Goal: Information Seeking & Learning: Compare options

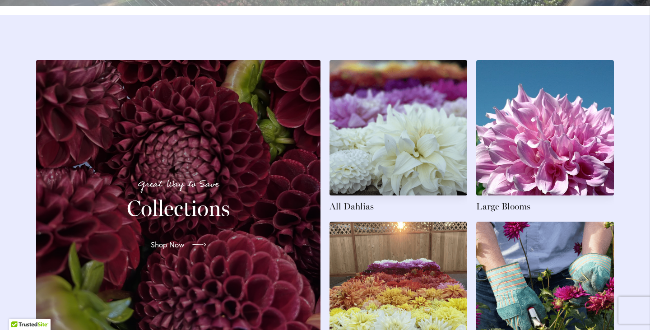
scroll to position [1398, 0]
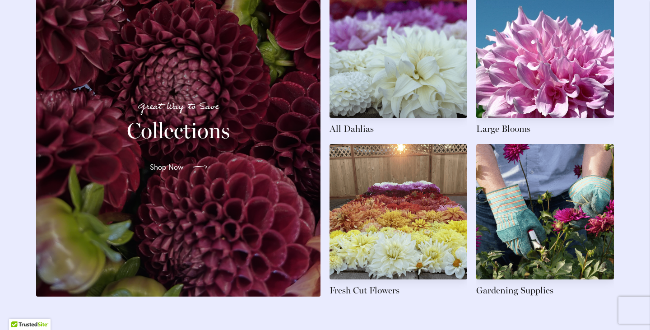
click at [183, 171] on link "Shop Now" at bounding box center [179, 166] width 72 height 25
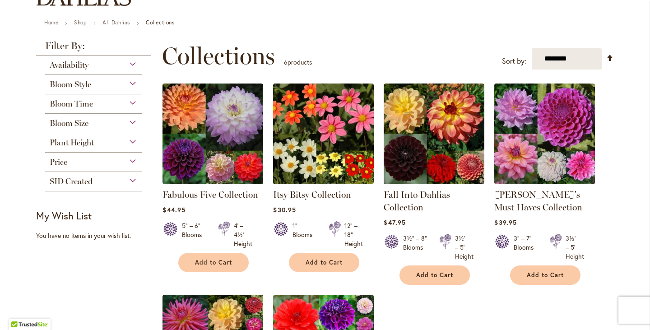
scroll to position [90, 0]
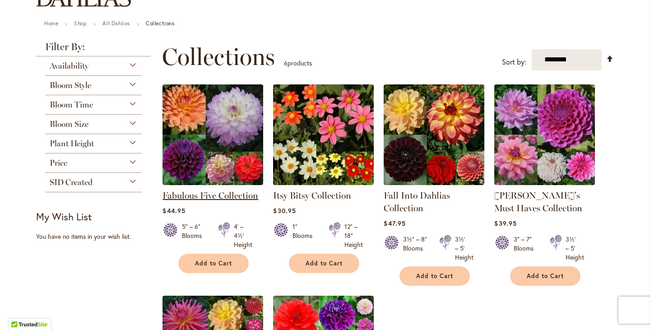
click at [171, 190] on link "Fabulous Five Collection" at bounding box center [210, 195] width 96 height 11
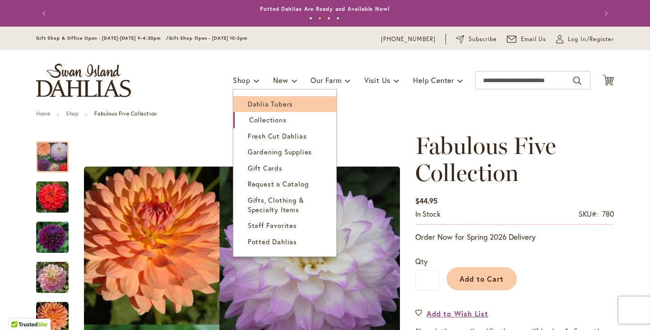
click at [253, 111] on link "Dahlia Tubers" at bounding box center [284, 104] width 103 height 16
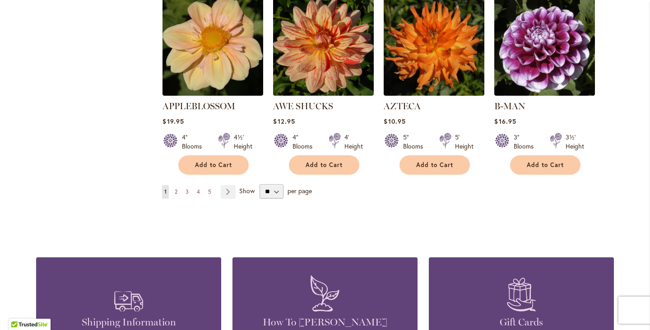
scroll to position [812, 0]
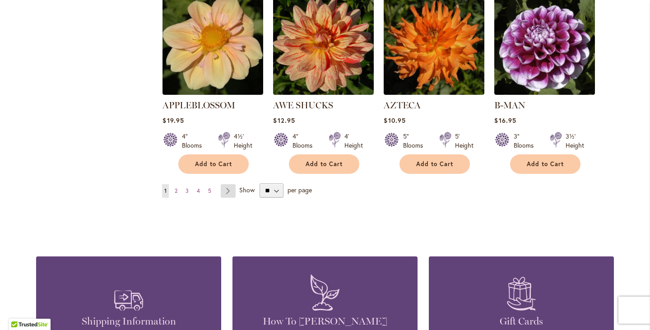
click at [227, 184] on link "Page Next" at bounding box center [228, 191] width 15 height 14
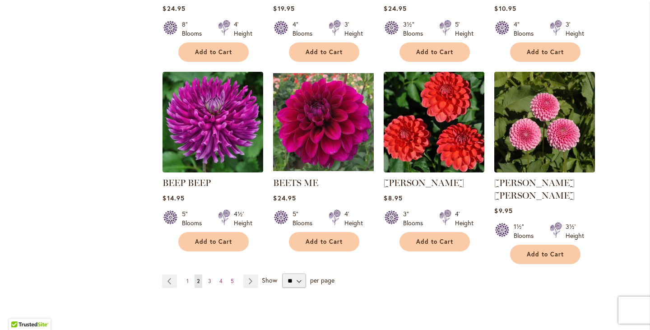
scroll to position [812, 0]
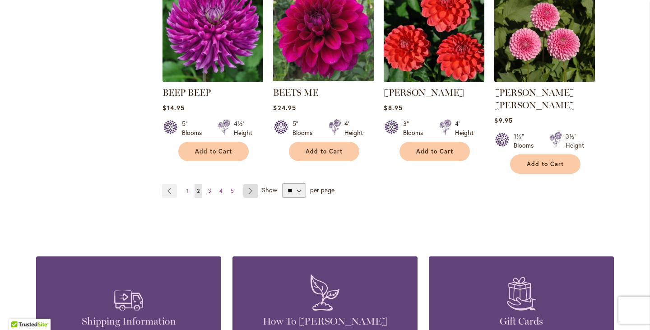
click at [245, 184] on link "Page Next" at bounding box center [250, 191] width 15 height 14
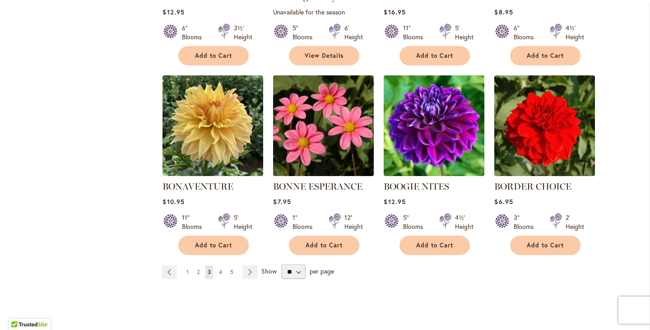
scroll to position [722, 0]
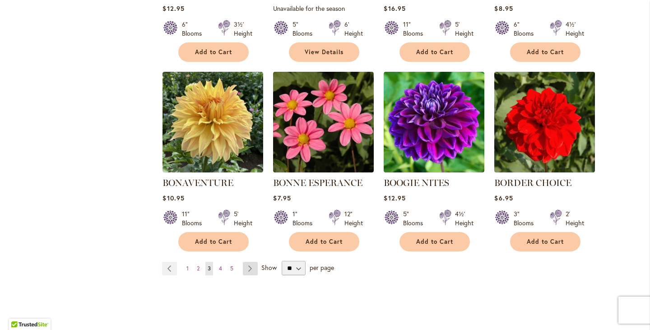
click at [243, 271] on link "Page Next" at bounding box center [250, 269] width 15 height 14
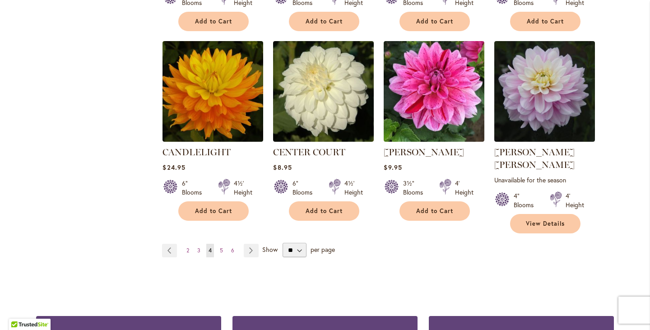
scroll to position [767, 0]
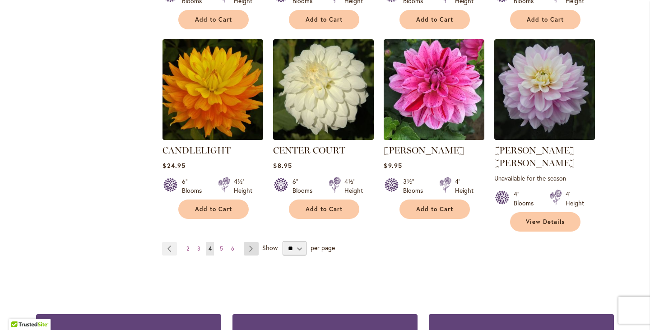
click at [250, 242] on link "Page Next" at bounding box center [251, 249] width 15 height 14
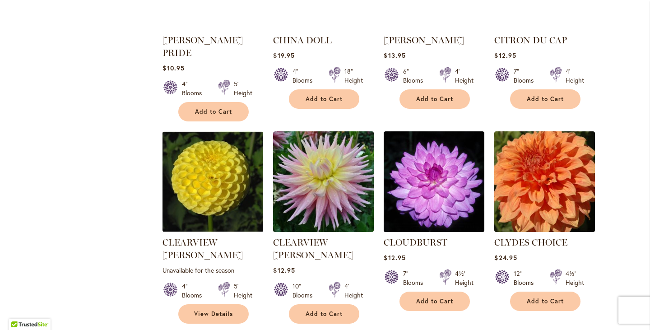
scroll to position [812, 0]
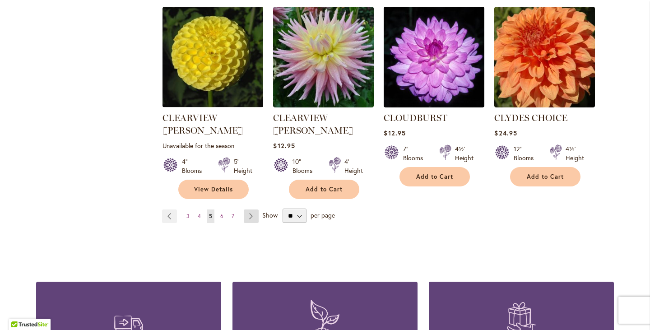
click at [245, 209] on link "Page Next" at bounding box center [251, 216] width 15 height 14
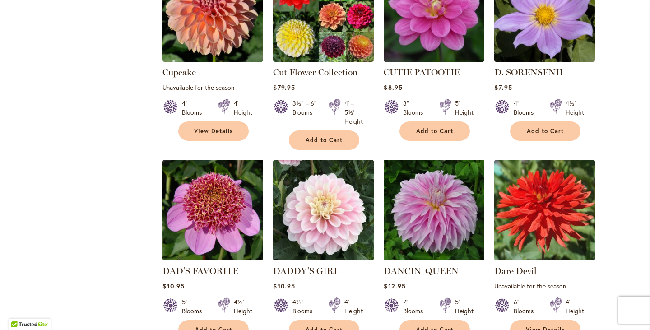
scroll to position [722, 0]
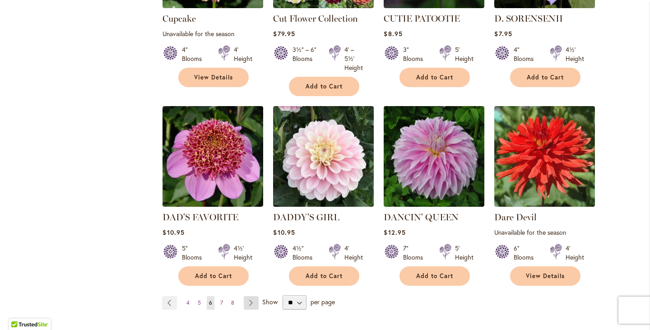
click at [245, 296] on link "Page Next" at bounding box center [251, 303] width 15 height 14
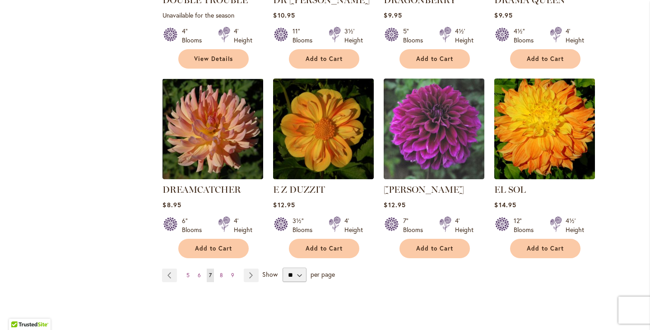
scroll to position [767, 0]
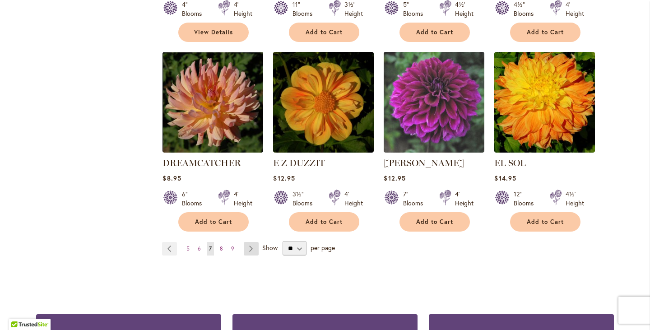
click at [244, 242] on link "Page Next" at bounding box center [251, 249] width 15 height 14
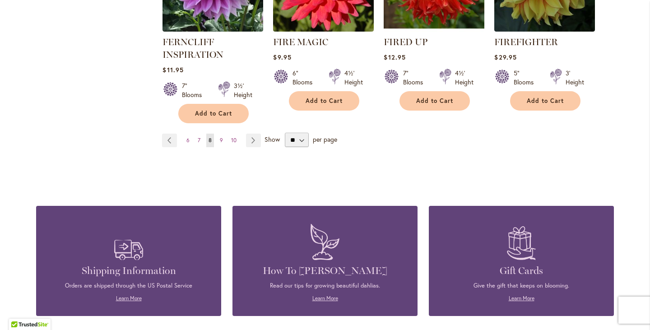
scroll to position [902, 0]
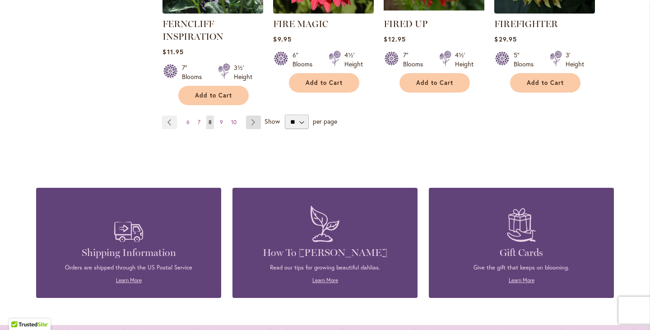
click at [246, 123] on link "Page Next" at bounding box center [253, 122] width 15 height 14
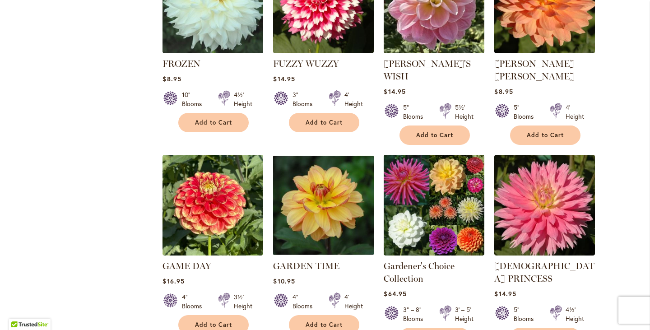
scroll to position [722, 0]
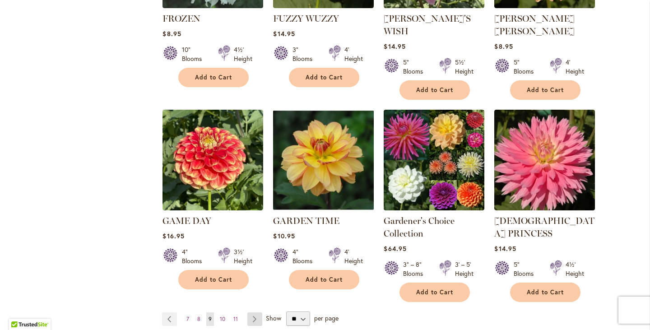
click at [256, 312] on link "Page Next" at bounding box center [254, 319] width 15 height 14
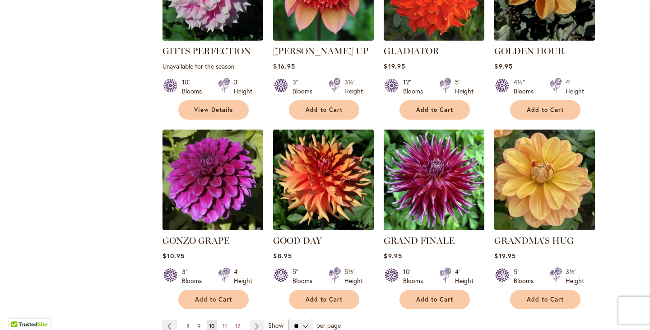
scroll to position [722, 0]
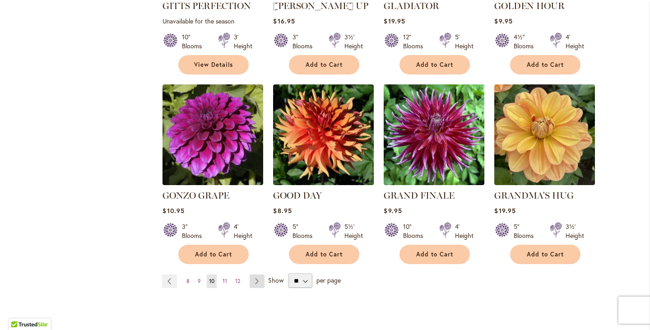
click at [251, 274] on link "Page Next" at bounding box center [256, 281] width 15 height 14
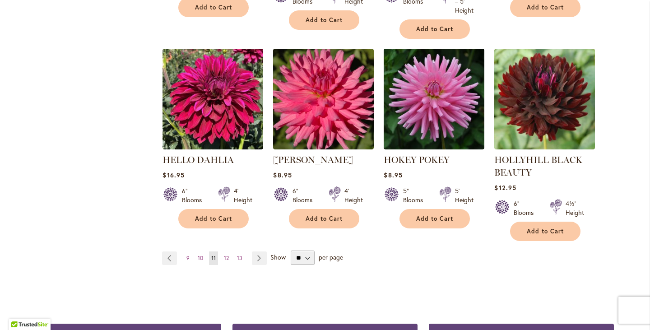
scroll to position [812, 0]
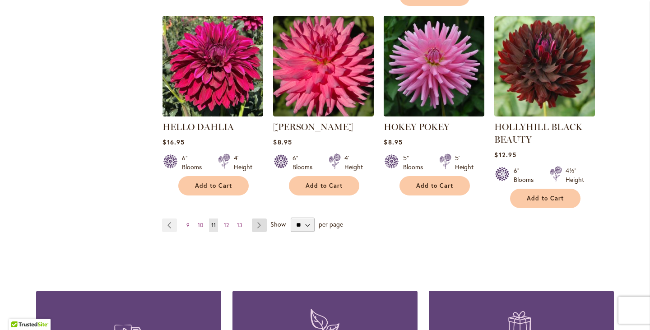
click at [253, 223] on link "Page Next" at bounding box center [259, 225] width 15 height 14
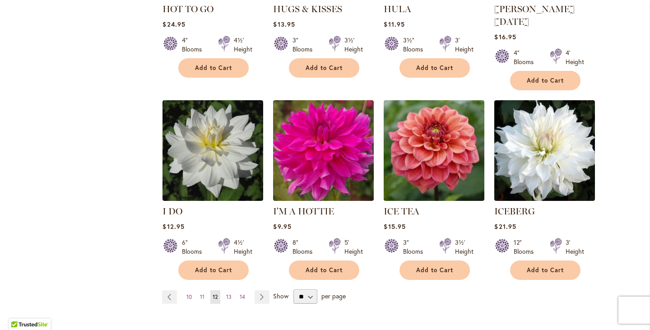
scroll to position [722, 0]
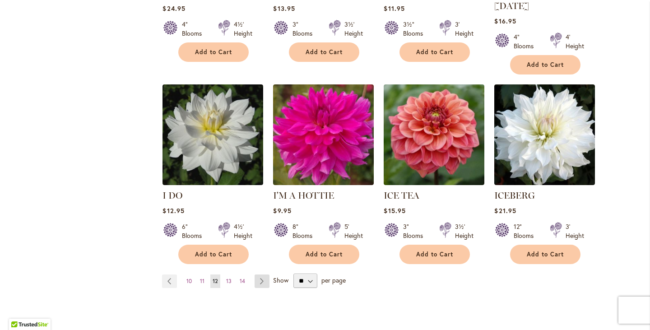
click at [256, 274] on link "Page Next" at bounding box center [261, 281] width 15 height 14
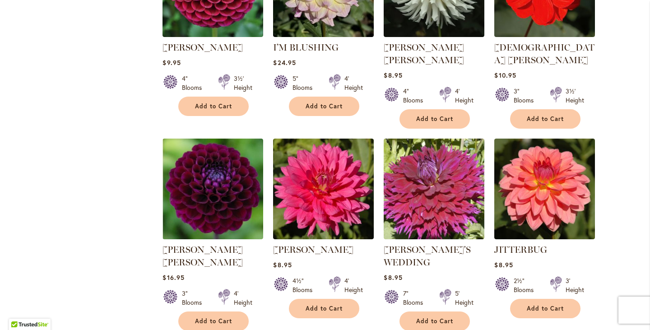
scroll to position [857, 0]
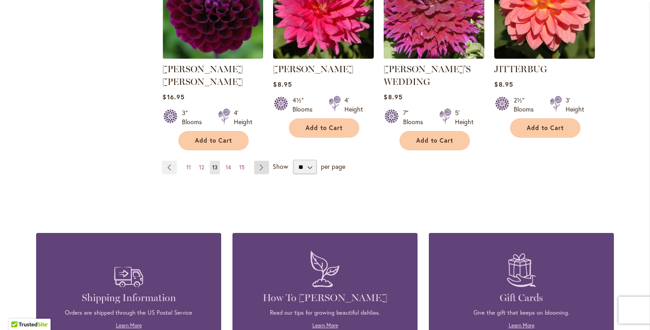
click at [262, 161] on link "Page Next" at bounding box center [261, 168] width 15 height 14
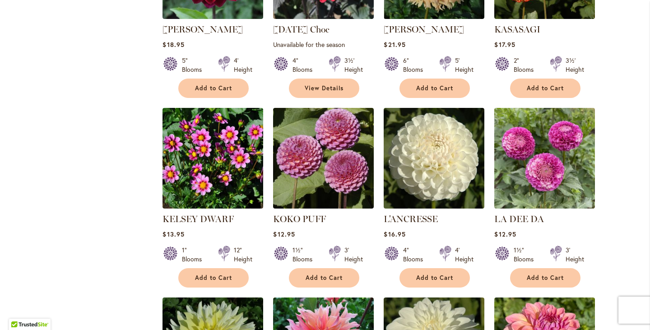
scroll to position [722, 0]
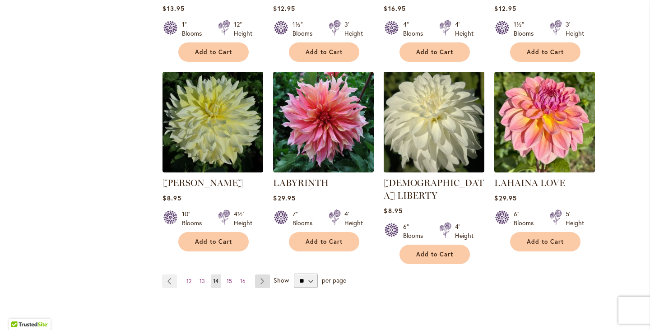
click at [261, 274] on link "Page Next" at bounding box center [262, 281] width 15 height 14
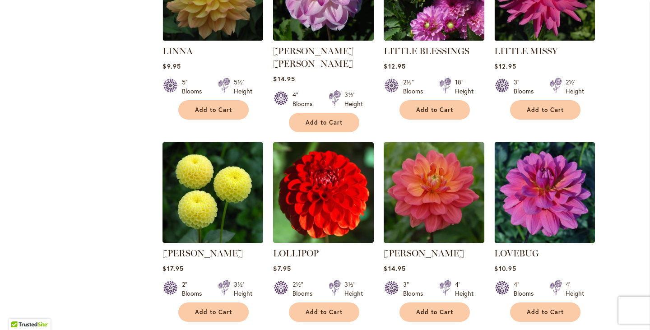
scroll to position [722, 0]
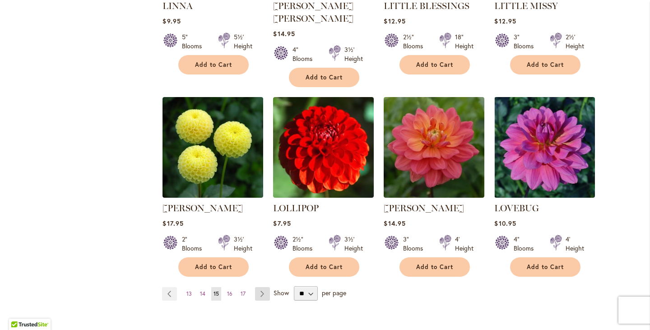
click at [260, 287] on link "Page Next" at bounding box center [262, 294] width 15 height 14
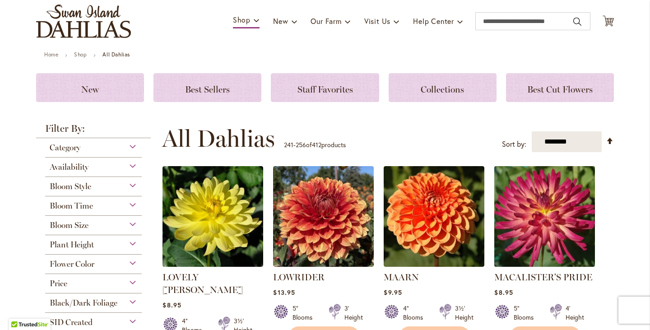
scroll to position [90, 0]
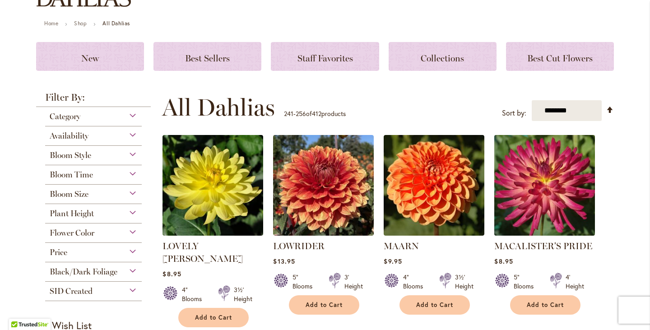
drag, startPoint x: 511, startPoint y: 182, endPoint x: 511, endPoint y: 193, distance: 10.8
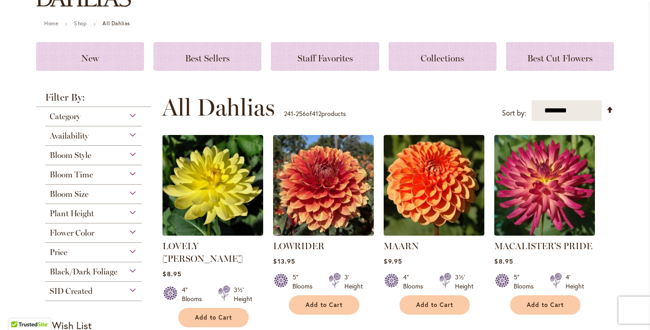
drag, startPoint x: 511, startPoint y: 193, endPoint x: 634, endPoint y: 211, distance: 124.5
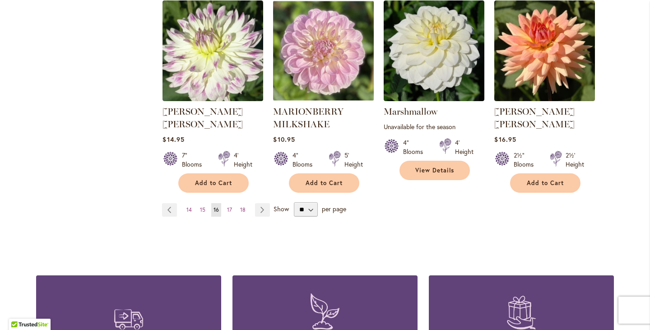
scroll to position [857, 0]
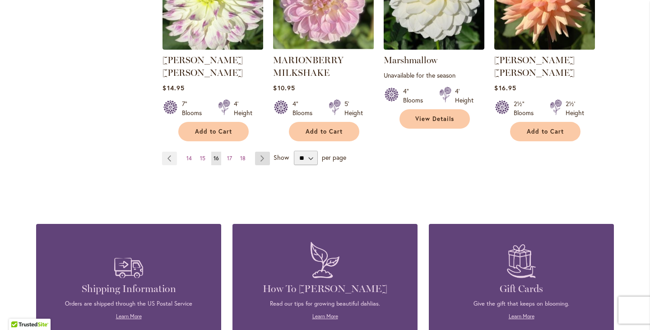
click at [260, 152] on link "Page Next" at bounding box center [262, 159] width 15 height 14
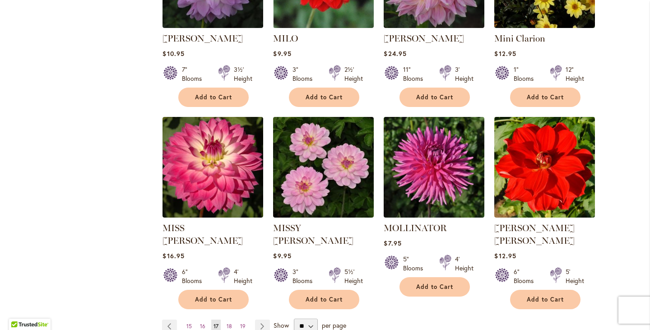
scroll to position [722, 0]
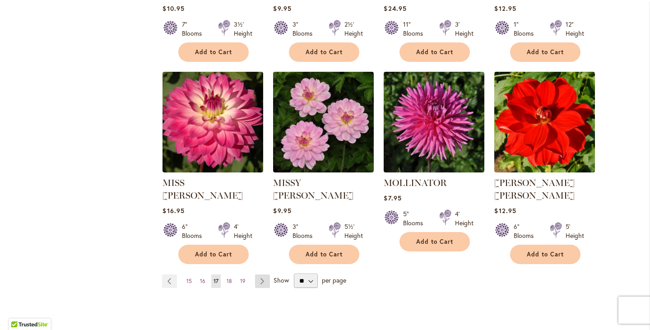
click at [255, 274] on link "Page Next" at bounding box center [262, 281] width 15 height 14
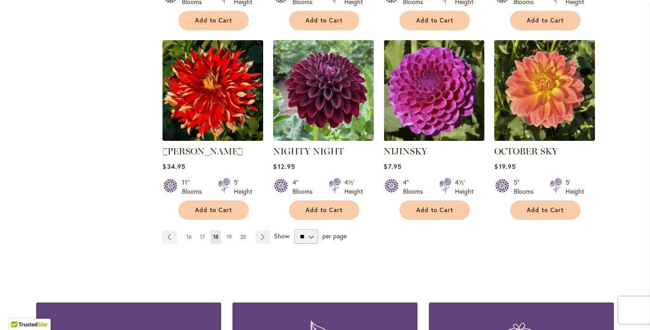
scroll to position [767, 0]
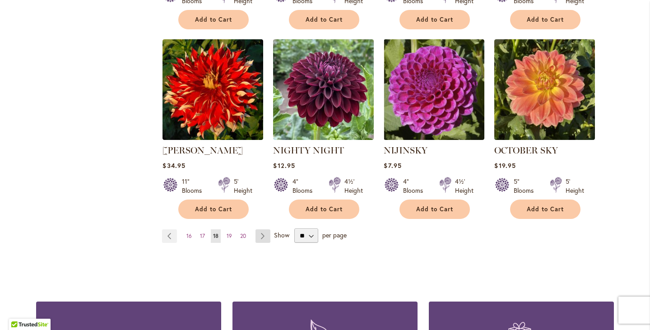
click at [262, 229] on link "Page Next" at bounding box center [262, 236] width 15 height 14
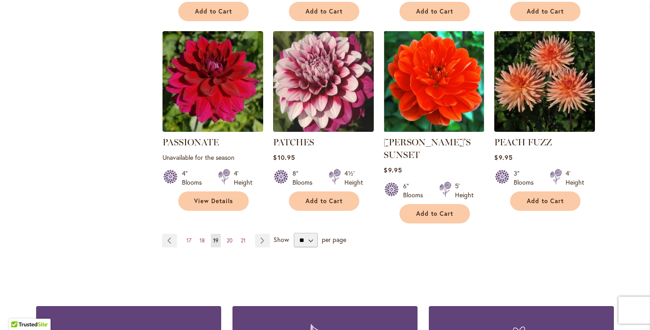
scroll to position [812, 0]
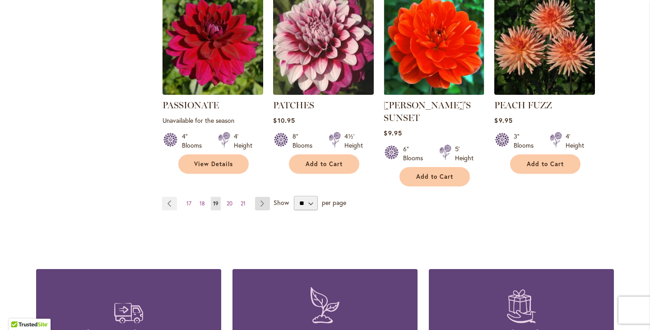
click at [265, 197] on link "Page Next" at bounding box center [262, 204] width 15 height 14
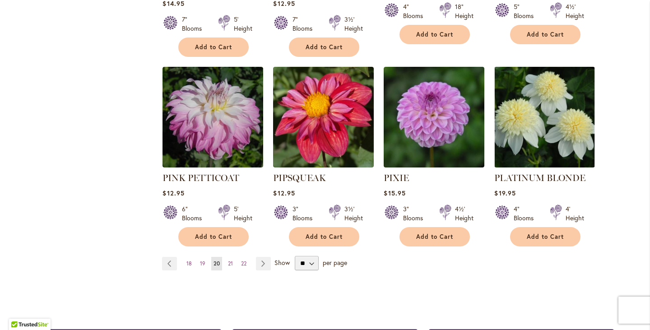
scroll to position [767, 0]
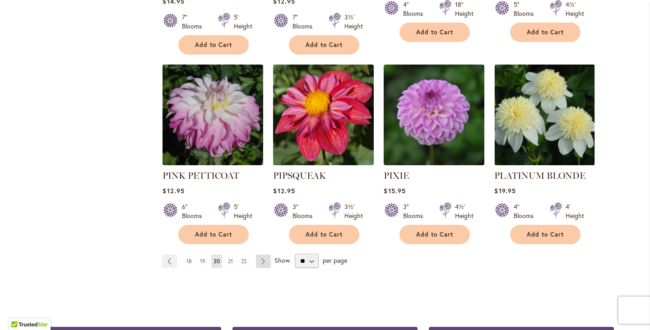
click at [263, 254] on link "Page Next" at bounding box center [263, 261] width 15 height 14
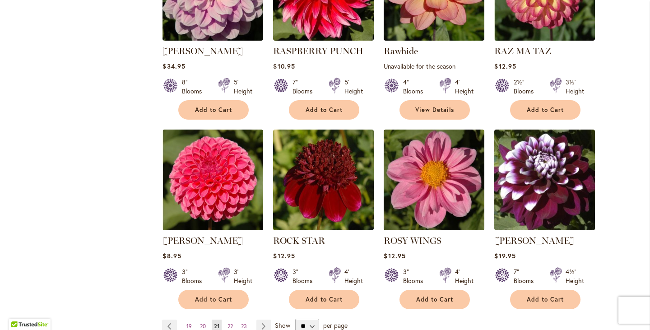
scroll to position [812, 0]
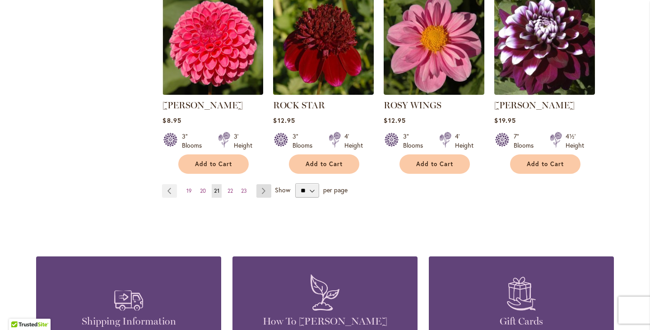
click at [265, 192] on link "Page Next" at bounding box center [263, 191] width 15 height 14
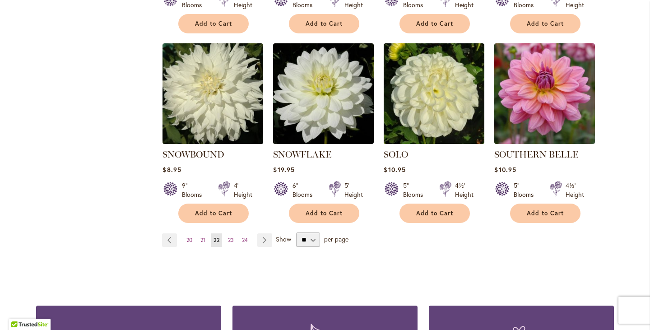
scroll to position [767, 0]
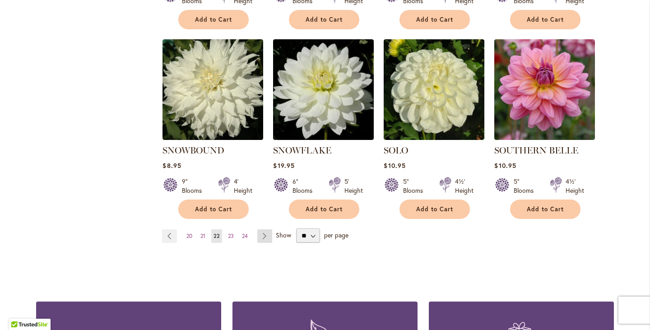
click at [268, 229] on link "Page Next" at bounding box center [264, 236] width 15 height 14
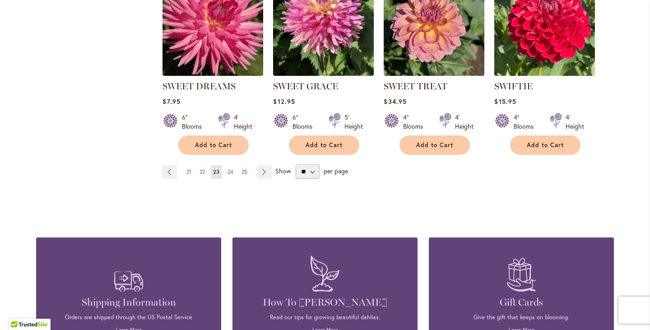
scroll to position [857, 0]
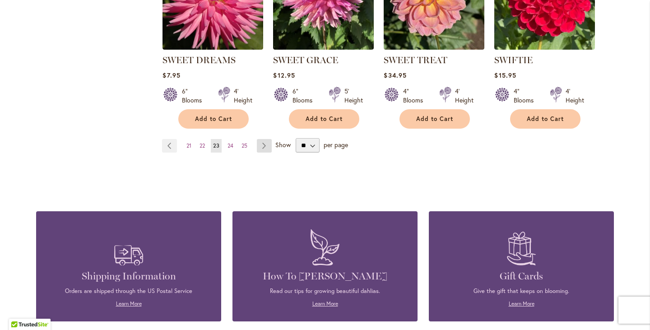
click at [264, 147] on link "Page Next" at bounding box center [264, 146] width 15 height 14
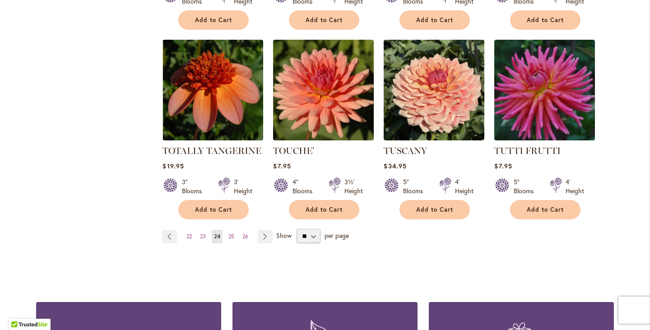
scroll to position [767, 0]
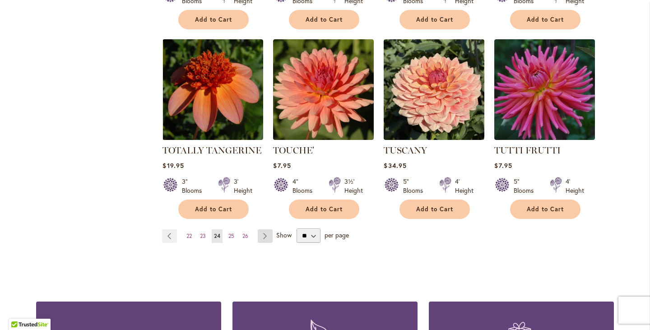
click at [266, 229] on link "Page Next" at bounding box center [265, 236] width 15 height 14
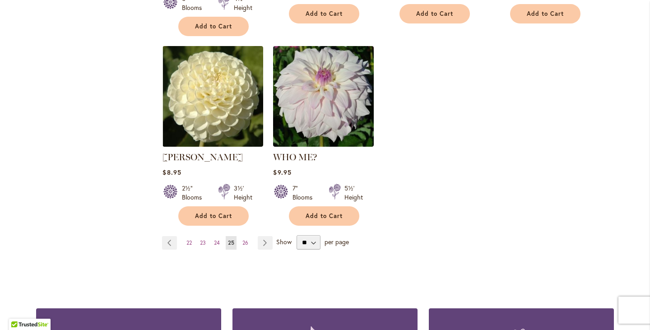
scroll to position [586, 0]
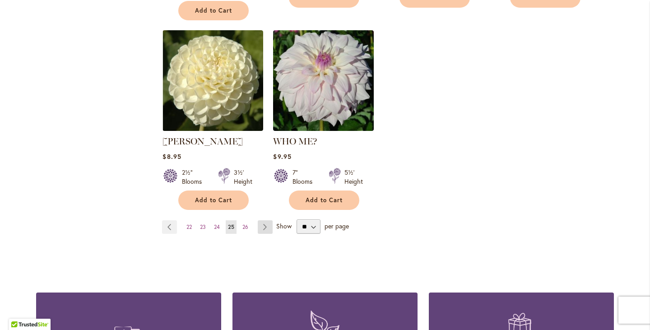
click at [259, 220] on link "Page Next" at bounding box center [265, 227] width 15 height 14
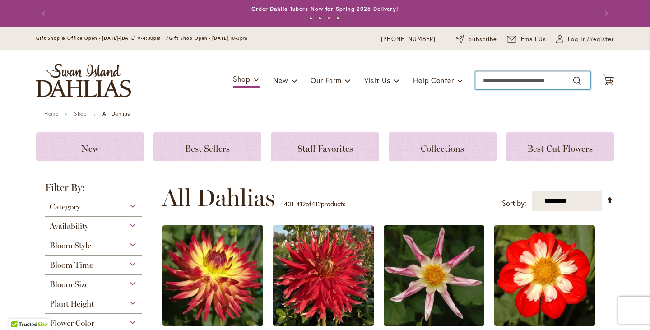
click at [494, 84] on input "Search" at bounding box center [532, 80] width 115 height 18
type input "**********"
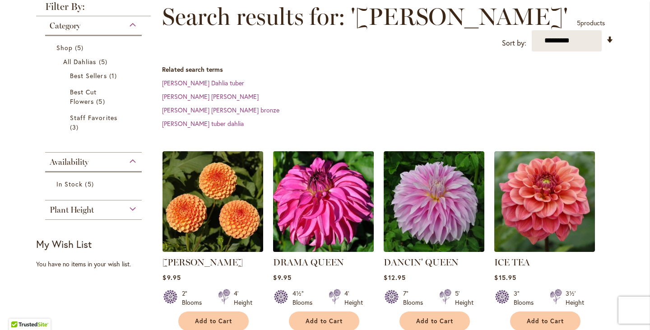
scroll to position [135, 0]
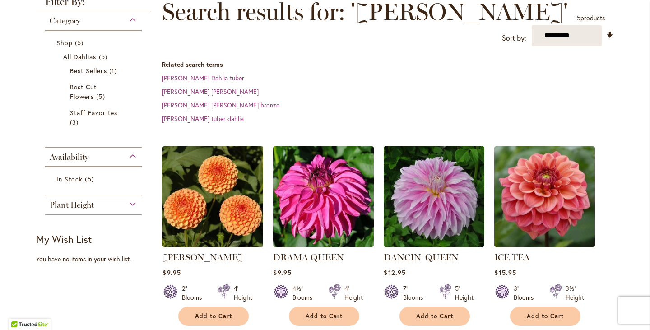
click at [234, 205] on img at bounding box center [213, 196] width 106 height 106
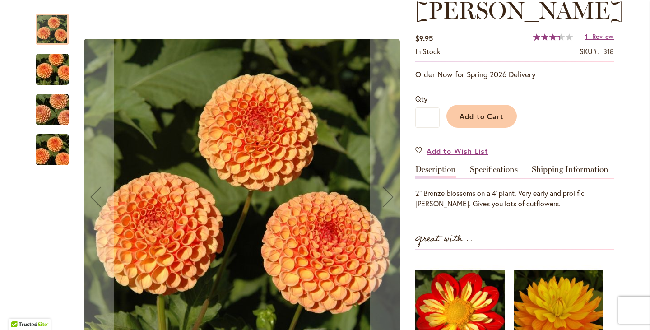
scroll to position [180, 0]
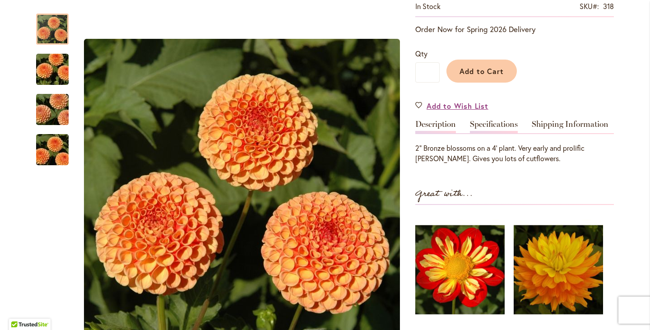
click at [484, 131] on link "Specifications" at bounding box center [494, 126] width 48 height 13
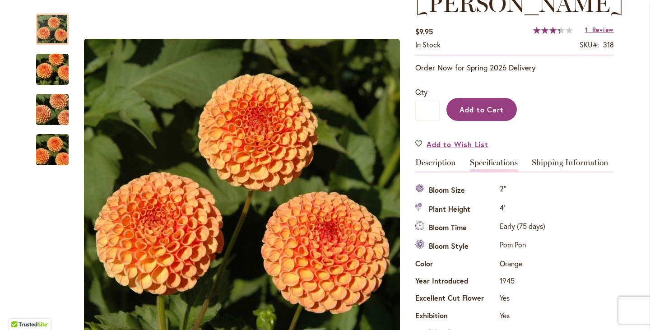
scroll to position [90, 0]
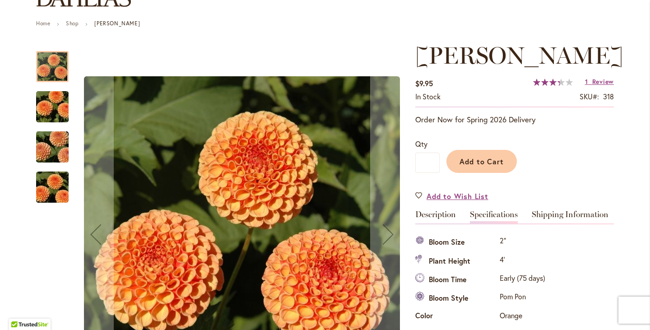
click at [46, 98] on img "AMBER QUEEN" at bounding box center [52, 106] width 65 height 43
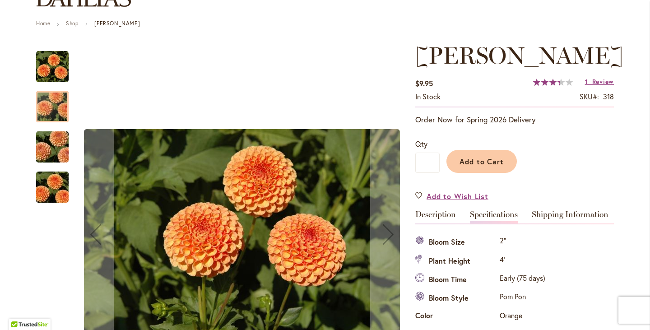
click at [46, 132] on img "AMBER QUEEN" at bounding box center [52, 146] width 65 height 43
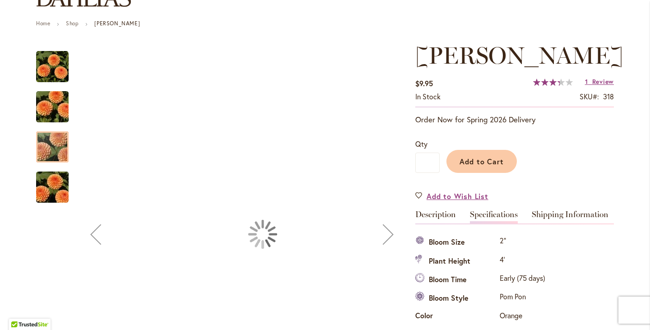
click at [45, 160] on div at bounding box center [52, 146] width 32 height 31
click at [49, 173] on img "AMBER QUEEN" at bounding box center [52, 187] width 65 height 43
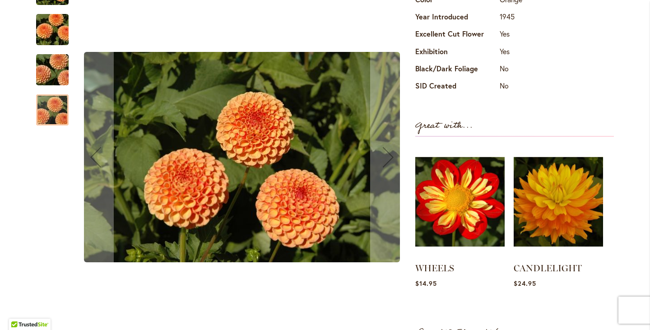
scroll to position [316, 0]
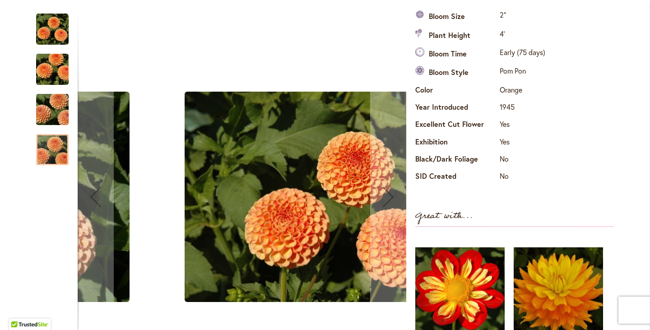
drag, startPoint x: 235, startPoint y: 217, endPoint x: 320, endPoint y: 61, distance: 177.7
click at [341, 39] on div "AMBER QUEEN" at bounding box center [342, 197] width 328 height 385
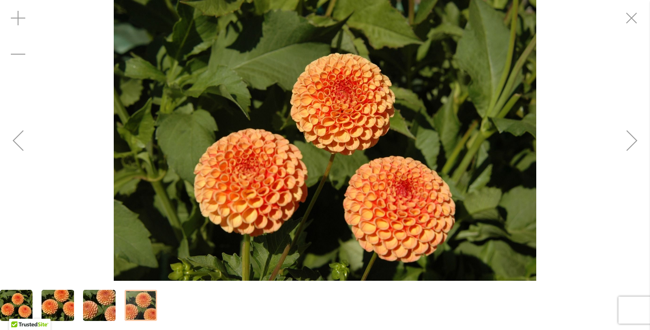
click at [54, 308] on img "AMBER QUEEN" at bounding box center [57, 305] width 65 height 43
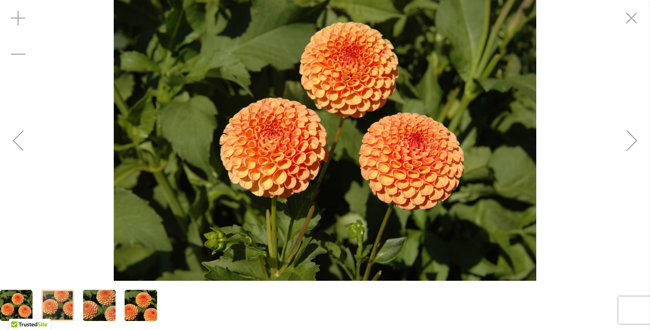
click at [128, 307] on img "AMBER QUEEN" at bounding box center [140, 305] width 65 height 43
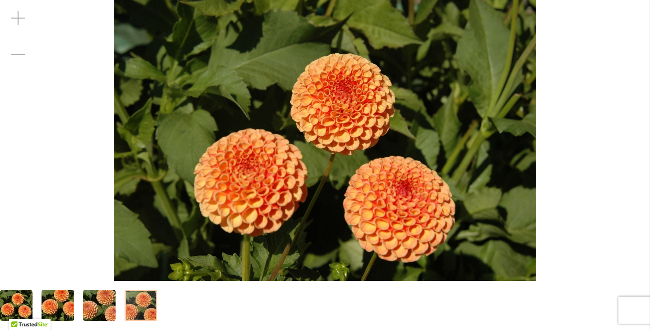
drag, startPoint x: 217, startPoint y: 219, endPoint x: 369, endPoint y: -40, distance: 300.6
click at [369, 0] on html "Skip to Accessibility Information The store will not work correctly in the case…" at bounding box center [325, 165] width 650 height 330
click at [333, 152] on img "AMBER QUEEN" at bounding box center [325, 140] width 422 height 281
drag, startPoint x: 333, startPoint y: 152, endPoint x: 345, endPoint y: 125, distance: 28.9
click at [345, 125] on img "AMBER QUEEN" at bounding box center [325, 140] width 422 height 281
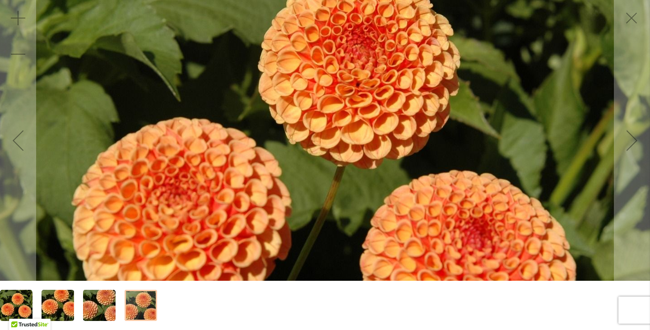
click at [345, 125] on img "AMBER QUEEN" at bounding box center [325, 140] width 814 height 541
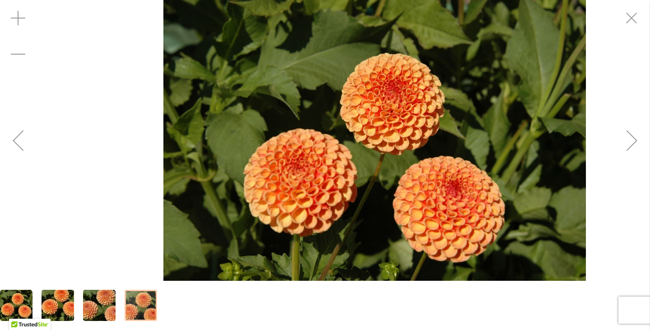
drag, startPoint x: 345, startPoint y: 125, endPoint x: 394, endPoint y: 115, distance: 50.6
click at [394, 115] on img "AMBER QUEEN" at bounding box center [374, 140] width 422 height 281
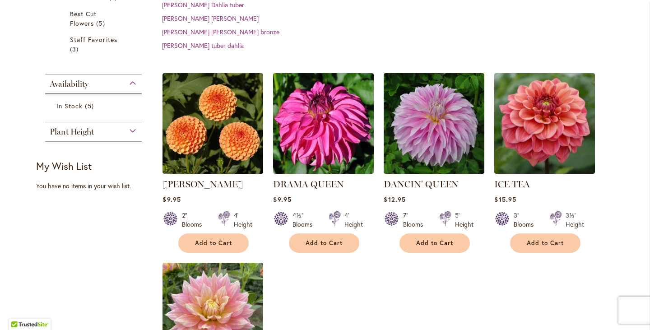
scroll to position [45, 0]
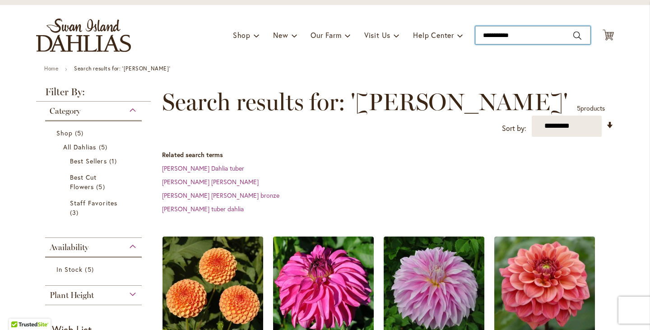
drag, startPoint x: 535, startPoint y: 36, endPoint x: 474, endPoint y: 43, distance: 62.3
click at [475, 43] on input "**********" at bounding box center [532, 35] width 115 height 18
type input "**********"
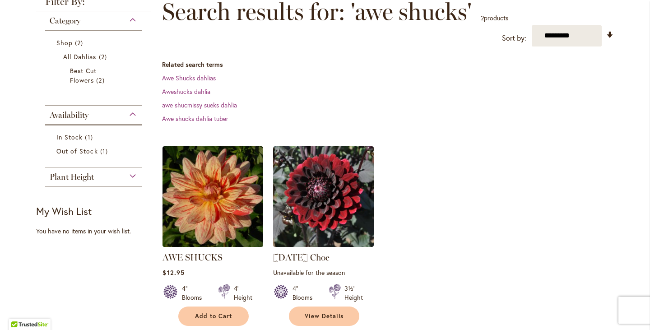
scroll to position [180, 0]
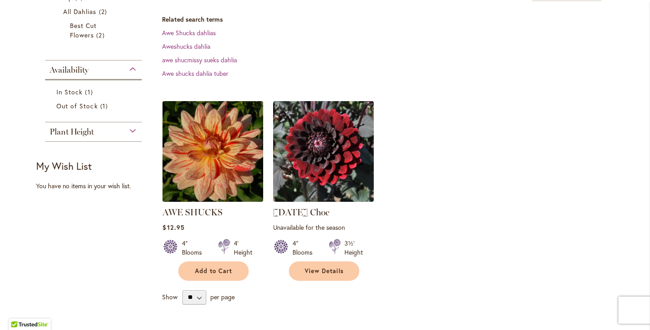
click at [195, 144] on img at bounding box center [213, 151] width 106 height 106
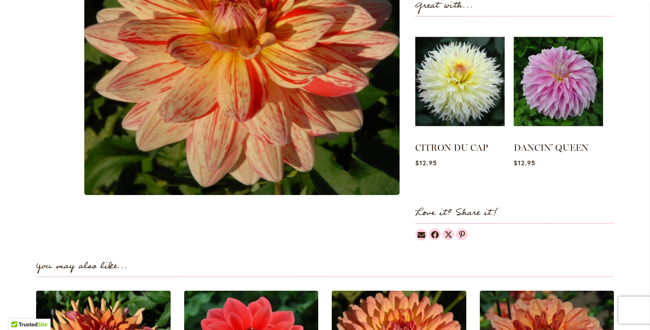
scroll to position [406, 0]
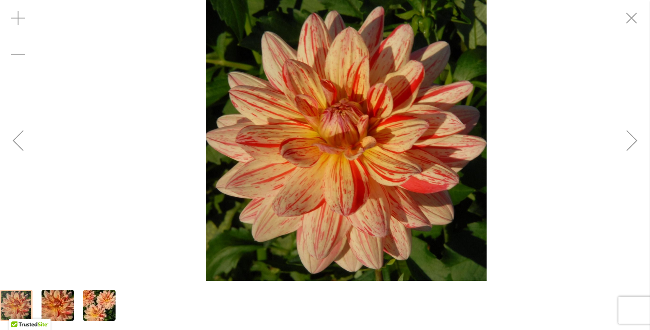
drag, startPoint x: 304, startPoint y: 213, endPoint x: 325, endPoint y: 193, distance: 29.0
click at [325, 193] on img "AWE SHUCKS" at bounding box center [346, 140] width 280 height 281
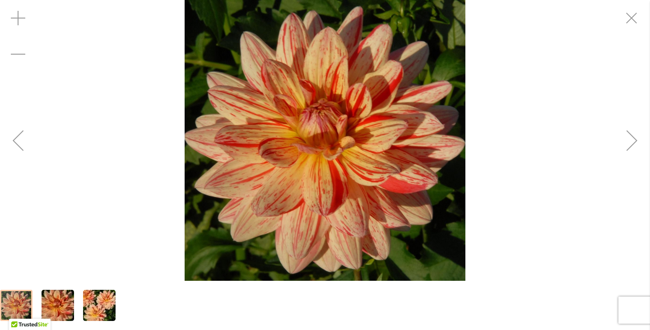
click at [324, 180] on img "AWE SHUCKS" at bounding box center [324, 140] width 280 height 281
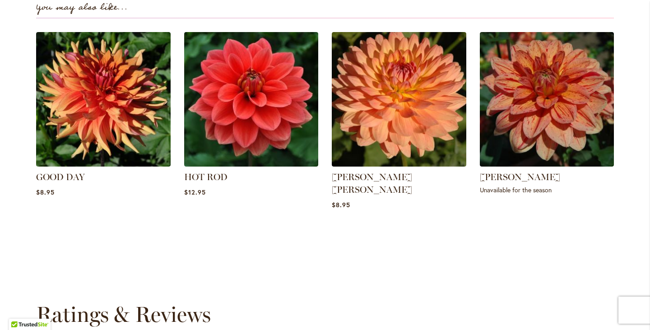
scroll to position [670, 0]
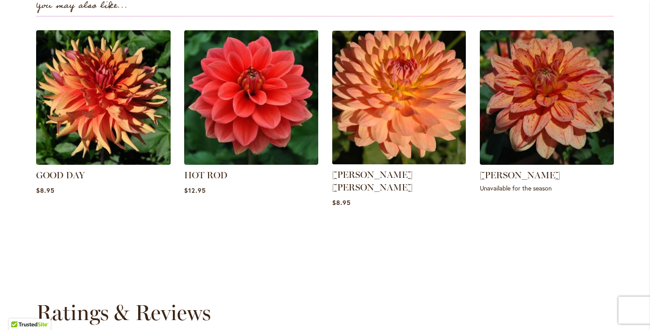
click at [378, 98] on img at bounding box center [399, 98] width 140 height 140
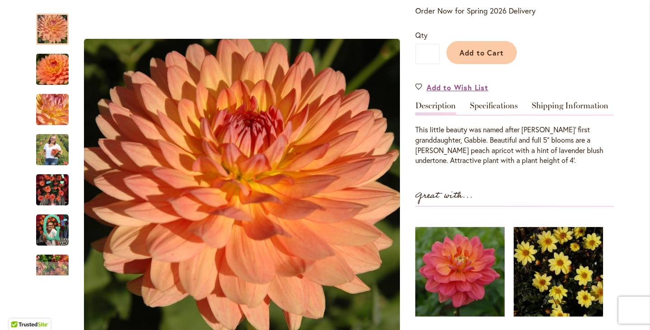
scroll to position [226, 0]
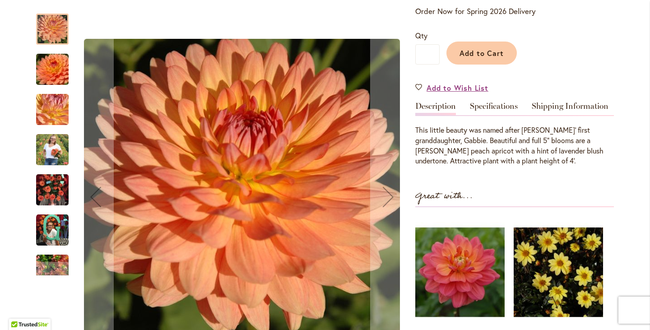
click at [37, 66] on img "GABRIELLE MARIE" at bounding box center [52, 69] width 65 height 43
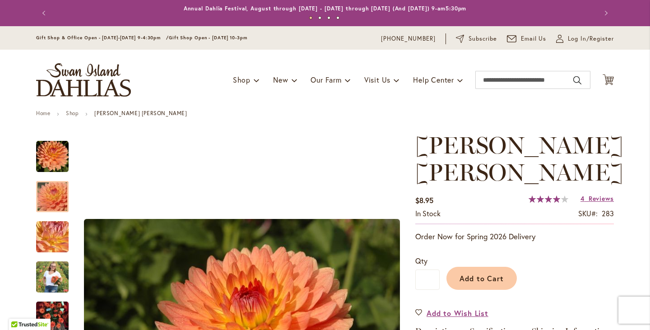
scroll to position [0, 0]
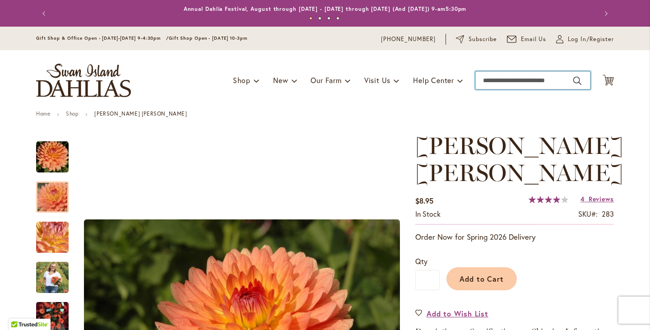
click at [500, 87] on input "Search" at bounding box center [532, 80] width 115 height 18
type input "*******"
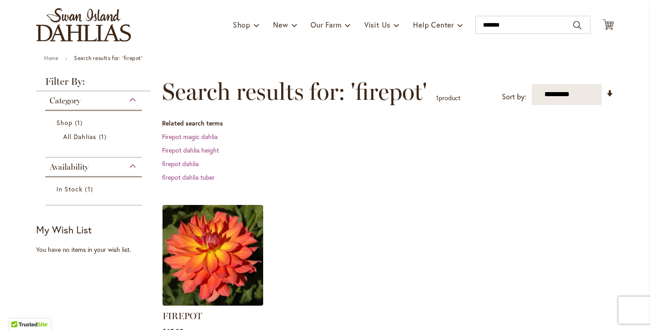
scroll to position [180, 0]
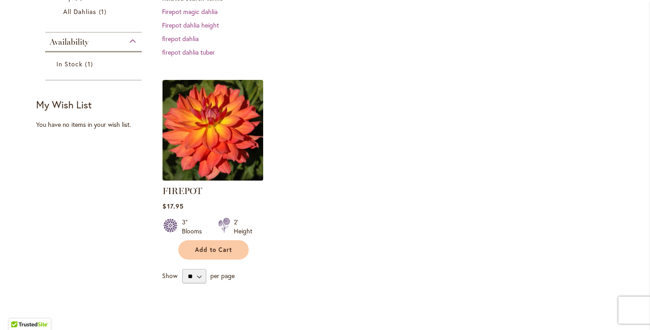
click at [220, 126] on img at bounding box center [213, 130] width 106 height 106
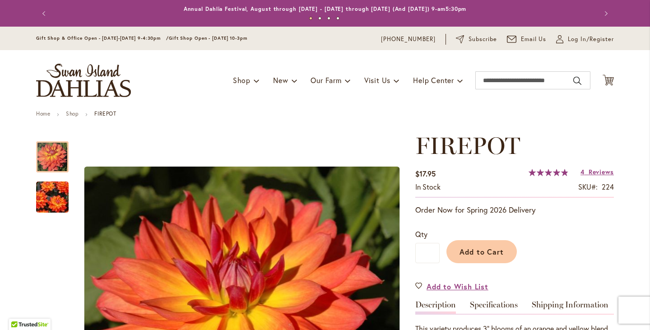
drag, startPoint x: 248, startPoint y: 244, endPoint x: 362, endPoint y: -42, distance: 308.5
click at [362, 0] on html "Skip to Accessibility Information The store will not work correctly in the case…" at bounding box center [325, 165] width 650 height 330
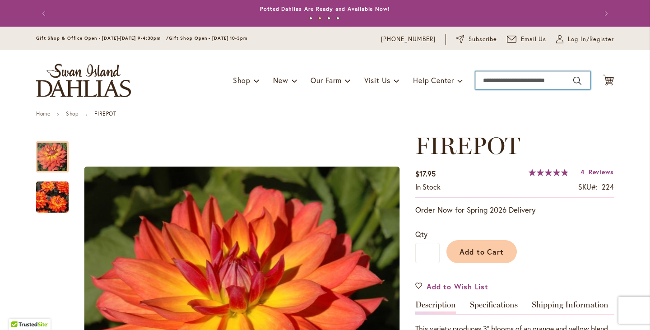
click at [517, 78] on input "Search" at bounding box center [532, 80] width 115 height 18
type input "*****"
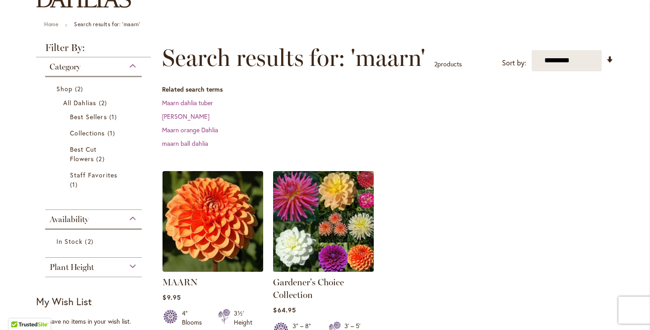
scroll to position [90, 0]
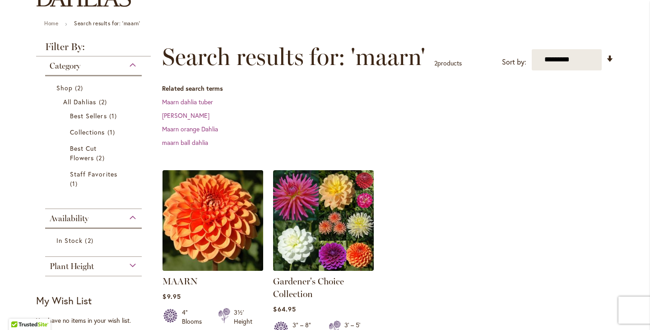
click at [214, 225] on img at bounding box center [213, 220] width 106 height 106
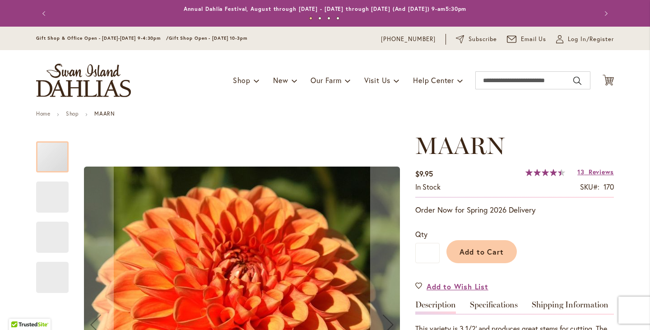
scroll to position [90, 0]
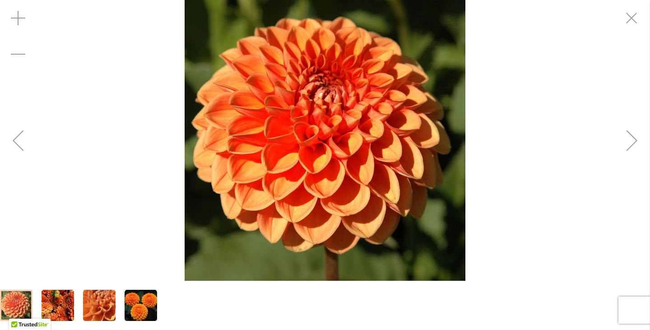
click at [146, 301] on img "MAARN" at bounding box center [140, 305] width 32 height 32
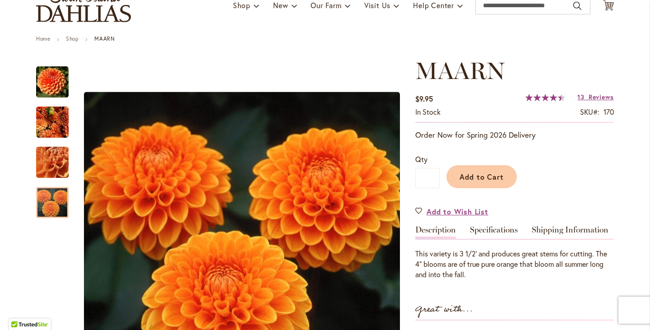
scroll to position [0, 0]
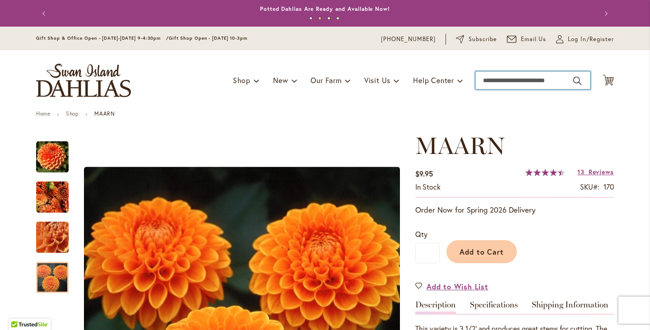
click at [525, 80] on input "Search" at bounding box center [532, 80] width 115 height 18
type input "**********"
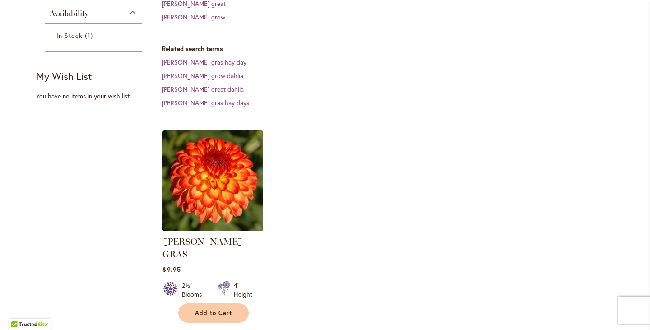
scroll to position [271, 0]
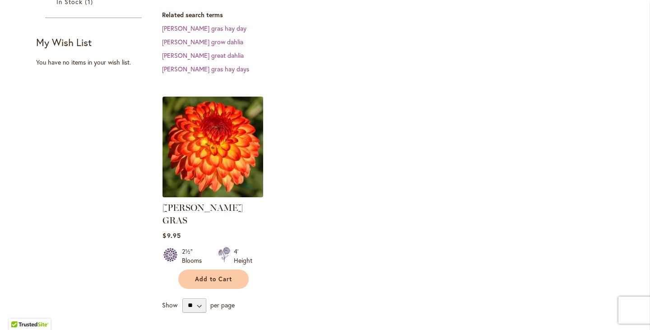
click at [231, 106] on img at bounding box center [213, 147] width 106 height 106
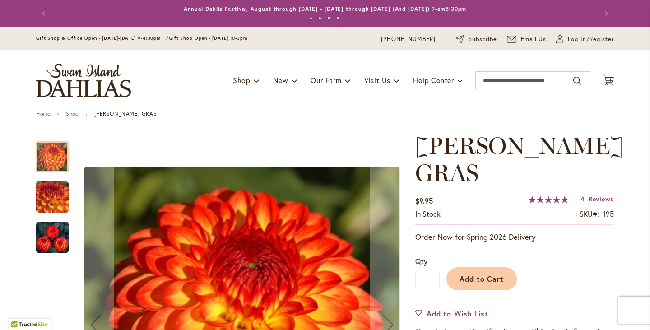
scroll to position [90, 0]
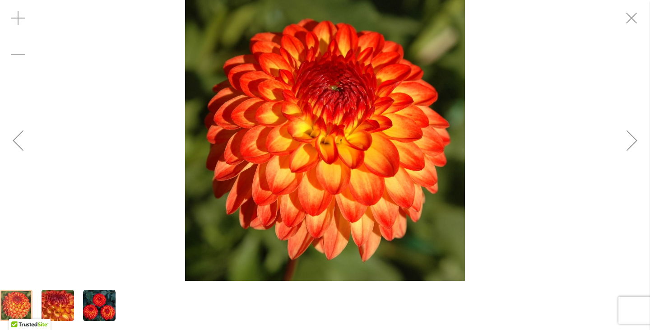
click at [107, 306] on img "MARDY GRAS" at bounding box center [99, 305] width 32 height 32
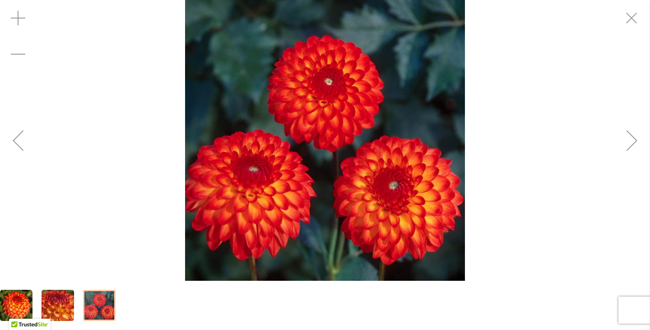
click at [18, 292] on img "MARDY GRAS" at bounding box center [16, 305] width 32 height 32
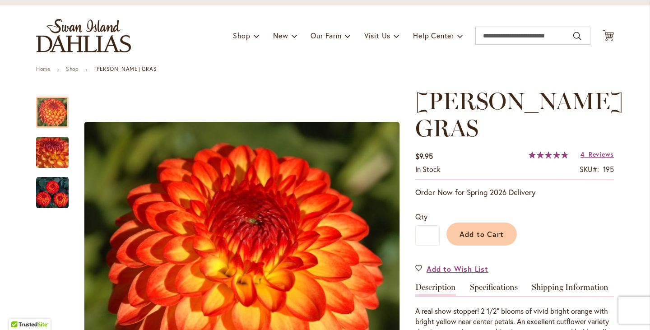
scroll to position [42, 0]
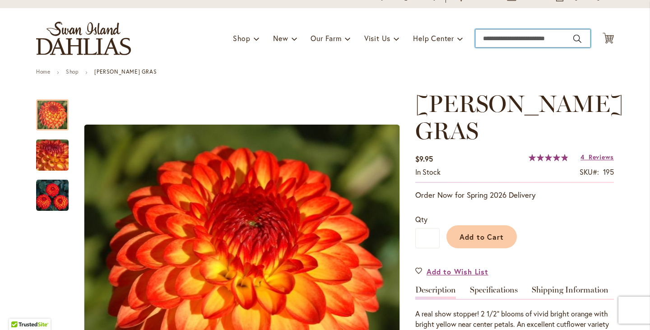
click at [531, 39] on input "Search" at bounding box center [532, 38] width 115 height 18
type input "*****"
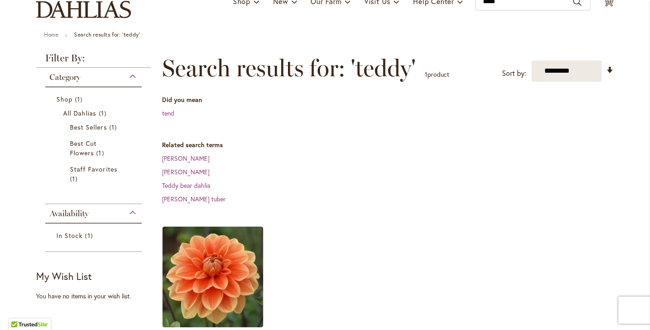
scroll to position [180, 0]
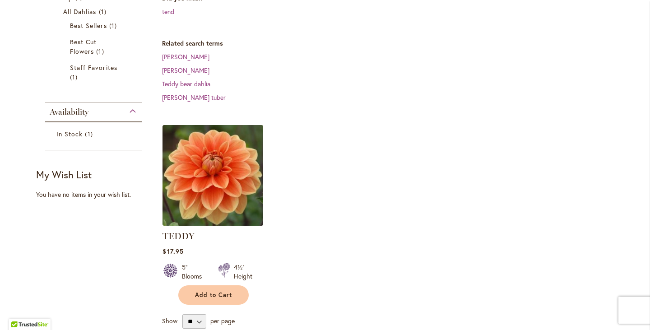
click at [240, 167] on img at bounding box center [213, 175] width 106 height 106
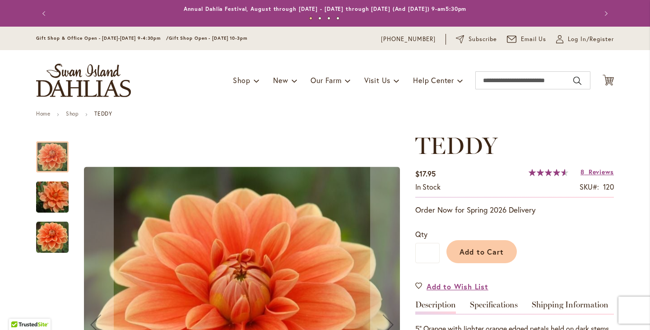
drag, startPoint x: 232, startPoint y: 240, endPoint x: 208, endPoint y: 246, distance: 25.2
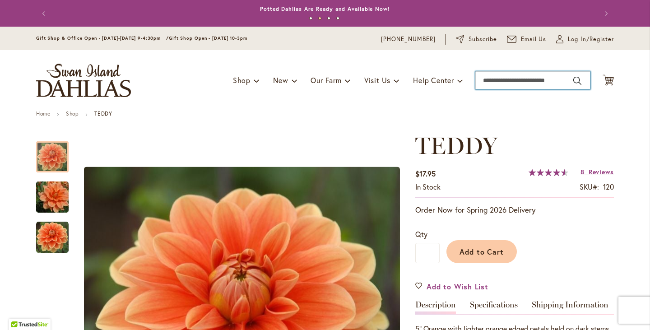
click at [517, 76] on input "Search" at bounding box center [532, 80] width 115 height 18
type input "**********"
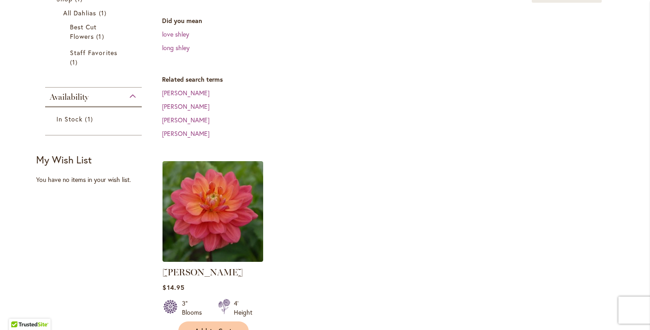
scroll to position [180, 0]
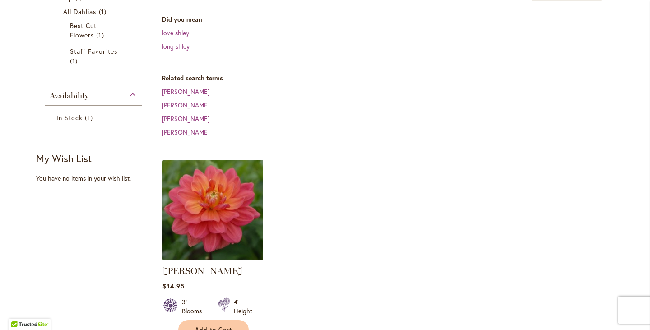
click at [236, 178] on img at bounding box center [213, 210] width 106 height 106
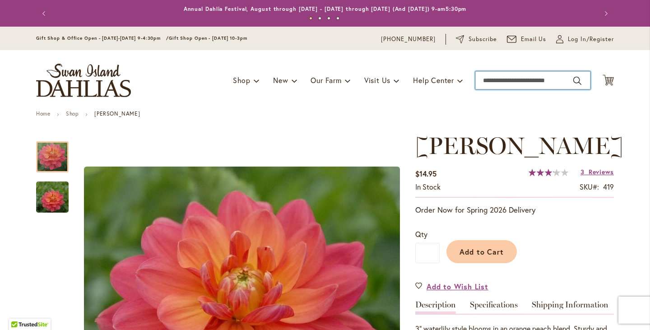
click at [513, 82] on input "Search" at bounding box center [532, 80] width 115 height 18
type input "*********"
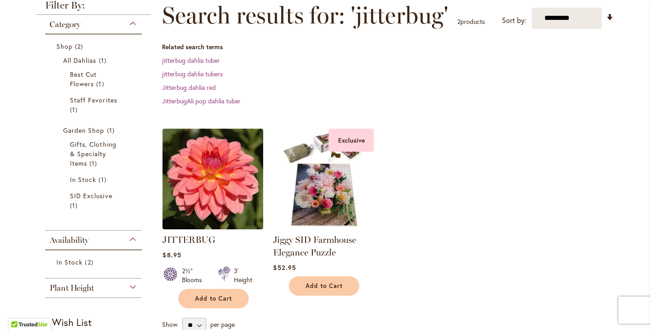
scroll to position [135, 0]
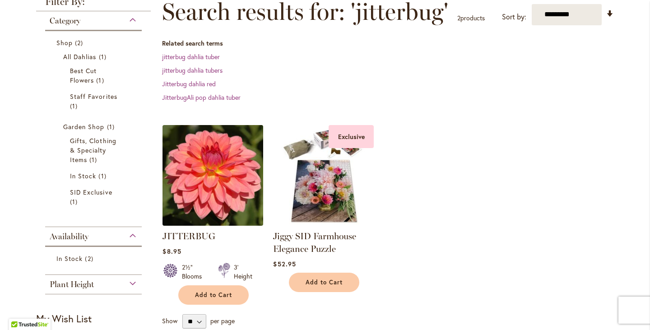
click at [236, 197] on img at bounding box center [213, 175] width 106 height 106
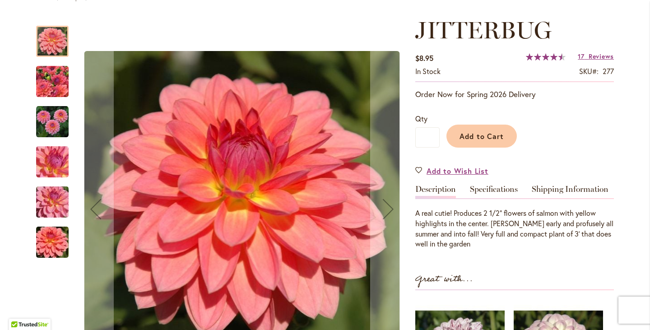
scroll to position [135, 0]
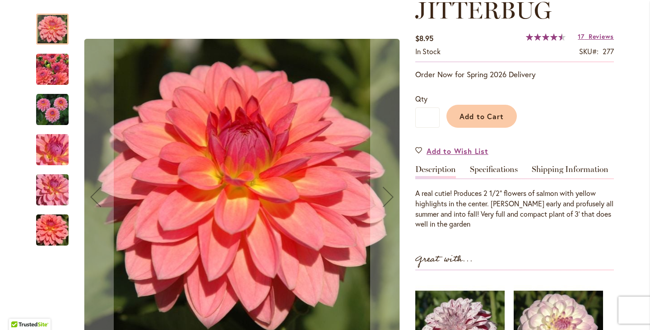
click at [48, 114] on img "JITTERBUG" at bounding box center [52, 109] width 32 height 32
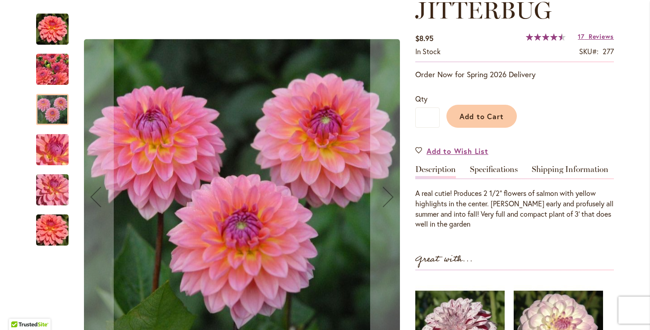
click at [45, 27] on img "JITTERBUG" at bounding box center [52, 29] width 32 height 32
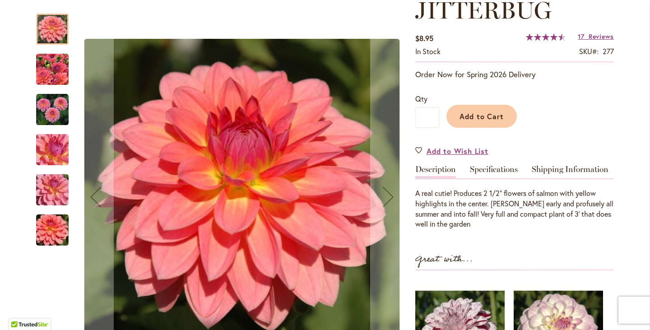
click at [50, 221] on img "JITTERBUG" at bounding box center [52, 229] width 65 height 43
